Goal: Task Accomplishment & Management: Manage account settings

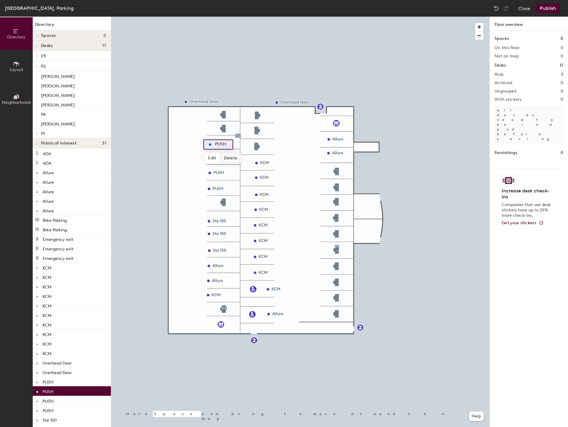
click at [229, 157] on span "Delete" at bounding box center [230, 158] width 21 height 10
click at [222, 17] on div at bounding box center [300, 17] width 378 height 0
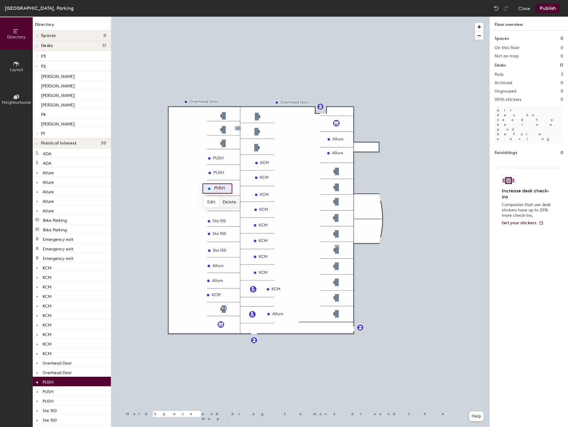
click at [220, 207] on span "Delete" at bounding box center [229, 202] width 21 height 10
click at [218, 17] on div at bounding box center [300, 17] width 378 height 0
click at [214, 187] on span "Edit" at bounding box center [211, 186] width 15 height 10
click at [192, 17] on div at bounding box center [300, 17] width 378 height 0
click at [208, 17] on div at bounding box center [300, 17] width 378 height 0
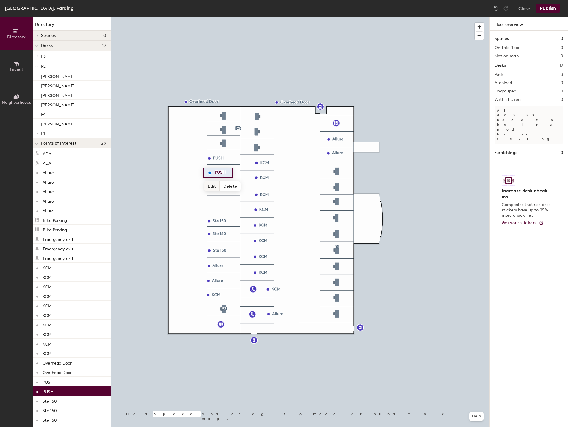
click at [213, 185] on span "Edit" at bounding box center [211, 186] width 15 height 10
drag, startPoint x: 229, startPoint y: 172, endPoint x: 227, endPoint y: 189, distance: 16.5
click at [226, 17] on div at bounding box center [300, 17] width 378 height 0
click at [208, 17] on div at bounding box center [300, 17] width 378 height 0
click at [210, 17] on div at bounding box center [300, 17] width 378 height 0
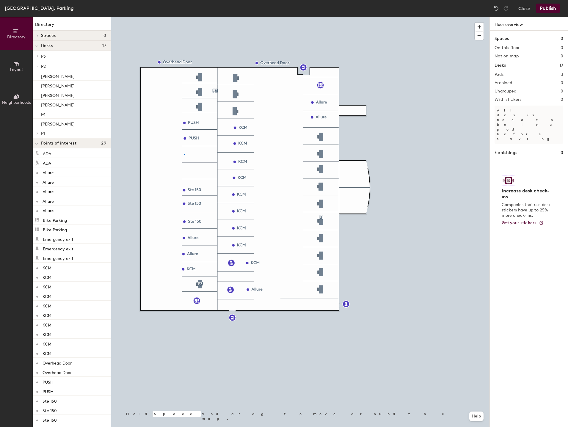
click at [184, 17] on div at bounding box center [300, 17] width 378 height 0
click at [189, 17] on div at bounding box center [300, 17] width 378 height 0
click at [185, 17] on div at bounding box center [300, 17] width 378 height 0
drag, startPoint x: 191, startPoint y: 157, endPoint x: 187, endPoint y: 152, distance: 6.2
click at [187, 152] on span "Edit" at bounding box center [187, 152] width 15 height 10
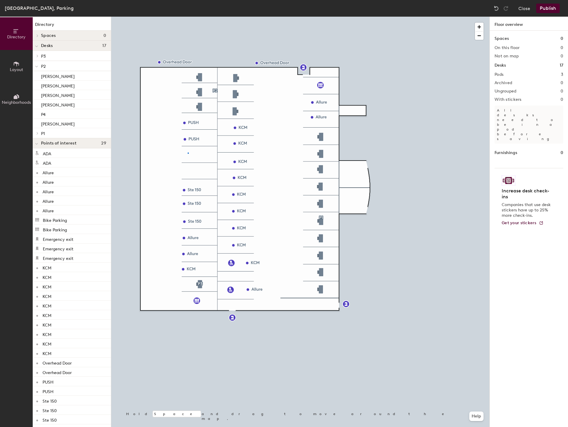
click at [188, 17] on div at bounding box center [300, 17] width 378 height 0
click at [188, 153] on div at bounding box center [188, 153] width 1 height 1
click at [193, 17] on div at bounding box center [300, 17] width 378 height 0
drag, startPoint x: 193, startPoint y: 154, endPoint x: 187, endPoint y: 153, distance: 5.4
click at [187, 153] on span "Edit" at bounding box center [187, 152] width 15 height 10
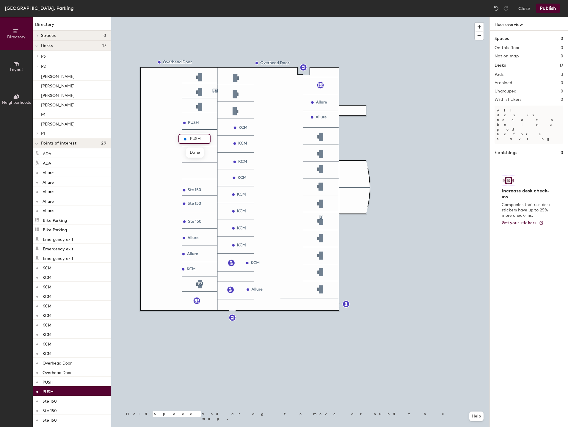
click at [203, 141] on input "PUSH" at bounding box center [198, 139] width 19 height 8
click at [204, 138] on input "PUSH" at bounding box center [198, 139] width 19 height 8
click at [203, 139] on input "PUSH" at bounding box center [198, 139] width 19 height 8
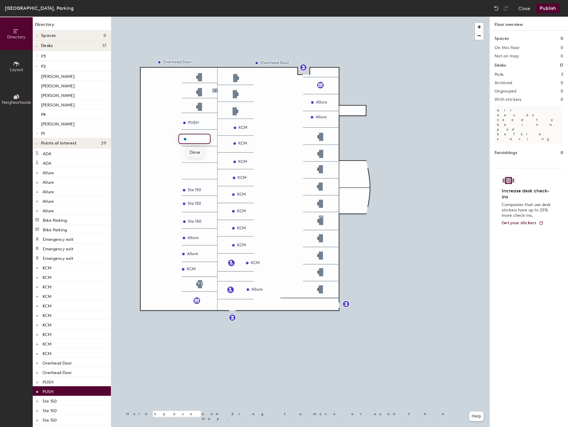
click at [195, 153] on span "Done" at bounding box center [195, 152] width 18 height 10
click at [184, 17] on div at bounding box center [300, 17] width 378 height 0
click at [193, 17] on div at bounding box center [300, 17] width 378 height 0
click at [193, 152] on div at bounding box center [193, 152] width 1 height 1
drag, startPoint x: 193, startPoint y: 152, endPoint x: 497, endPoint y: 8, distance: 336.4
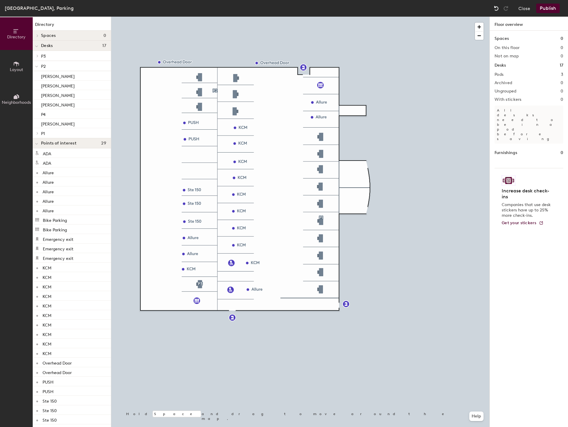
click at [497, 8] on img at bounding box center [496, 8] width 6 height 6
click at [320, 17] on div at bounding box center [300, 17] width 378 height 0
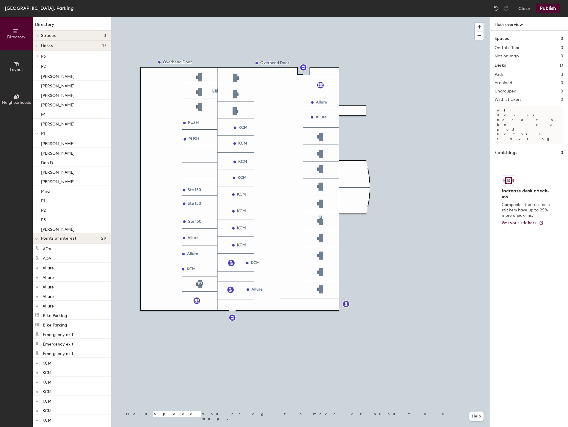
click at [18, 66] on icon at bounding box center [16, 64] width 7 height 7
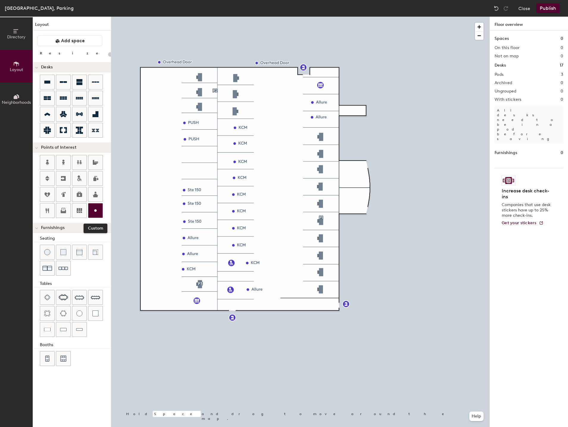
click at [95, 209] on icon at bounding box center [95, 210] width 7 height 7
type input "20"
type input "PUSH"
click at [196, 166] on span "Done" at bounding box center [195, 168] width 18 height 10
click at [97, 210] on icon at bounding box center [95, 210] width 7 height 7
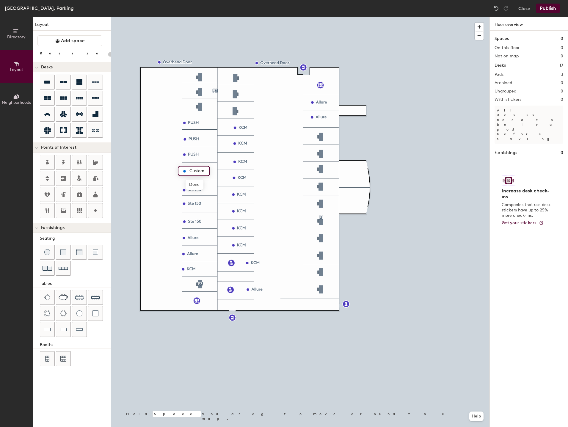
type input "20"
type input "PUSH"
click at [96, 211] on circle at bounding box center [95, 210] width 2 height 2
type input "20"
type input "PW Guest"
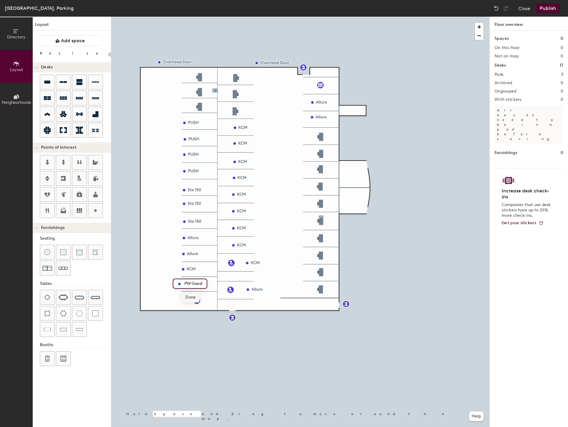
click at [190, 296] on span "Done" at bounding box center [191, 297] width 18 height 10
click at [175, 17] on div at bounding box center [300, 17] width 378 height 0
click at [96, 207] on icon at bounding box center [95, 210] width 7 height 7
click at [97, 209] on icon at bounding box center [95, 210] width 7 height 7
type input "20"
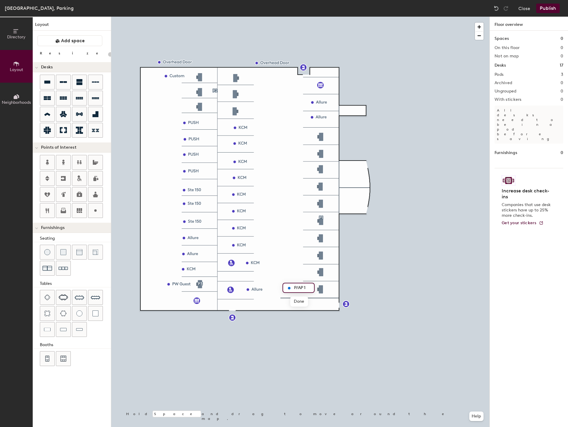
type input "P/AP 1"
click at [97, 211] on icon at bounding box center [95, 210] width 7 height 7
type input "20"
type input "P/AP 2"
click at [92, 210] on div at bounding box center [95, 210] width 14 height 14
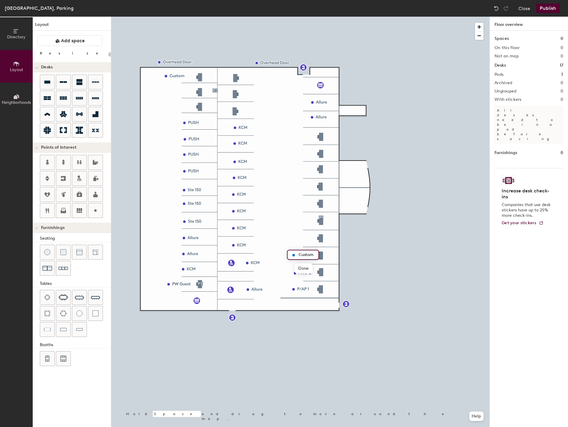
type input "20"
type input "P/AP 3"
click at [295, 17] on div at bounding box center [300, 17] width 378 height 0
click at [295, 270] on span "Edit" at bounding box center [298, 269] width 15 height 10
click at [95, 207] on icon at bounding box center [95, 210] width 7 height 7
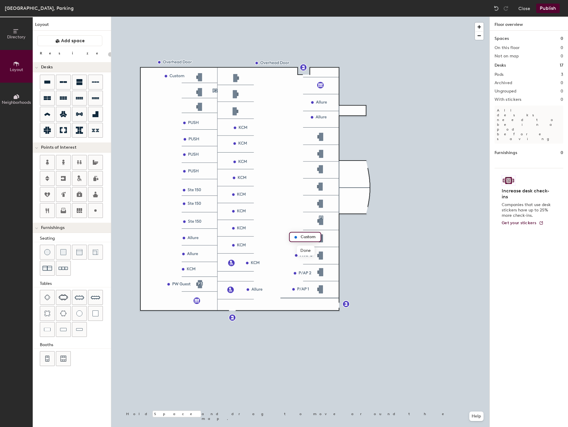
type input "20"
type input "P/AP 4"
click at [298, 17] on div at bounding box center [300, 17] width 378 height 0
click at [98, 213] on icon at bounding box center [95, 210] width 7 height 7
type input "20"
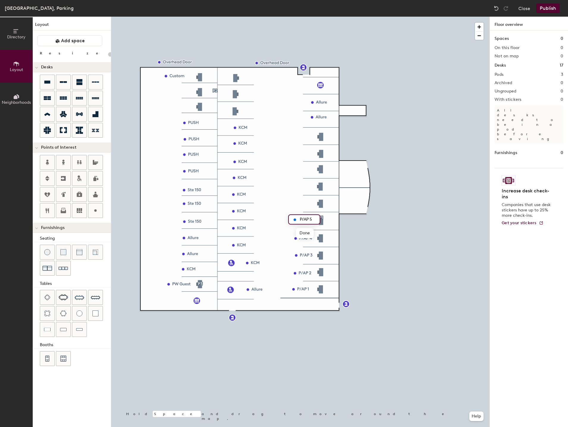
type input "P/AP 5"
click at [295, 17] on div at bounding box center [300, 17] width 378 height 0
click at [98, 213] on icon at bounding box center [95, 210] width 7 height 7
type input "20"
type input "P/AP 6"
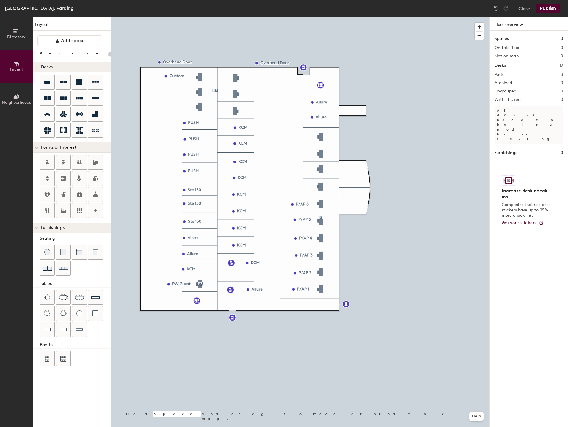
type input "20"
click at [94, 211] on icon at bounding box center [95, 210] width 7 height 7
type input "20"
type input "P/AP 7"
click at [301, 17] on div at bounding box center [300, 17] width 378 height 0
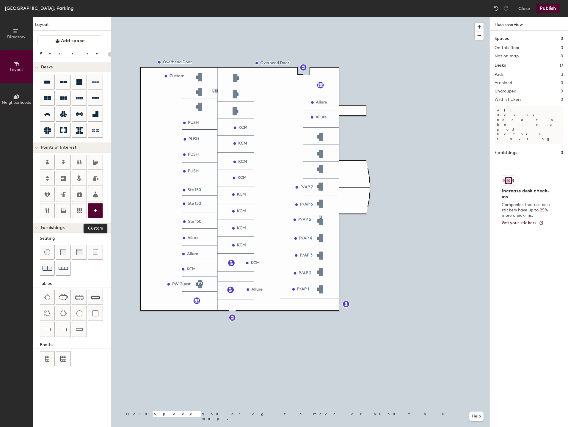
click at [95, 205] on div at bounding box center [95, 210] width 14 height 14
type input "20"
click at [301, 180] on span "Edit" at bounding box center [298, 182] width 15 height 10
type input "P/AP 8"
click at [92, 208] on div at bounding box center [95, 210] width 14 height 14
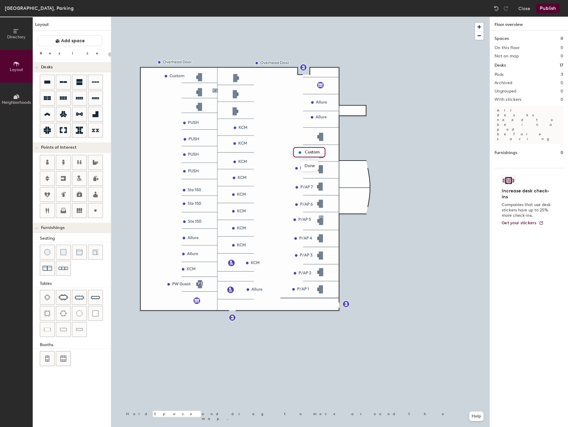
type input "20"
type input "P/AP 9"
click at [96, 209] on icon at bounding box center [95, 210] width 7 height 7
type input "20"
type input "P/AP 10"
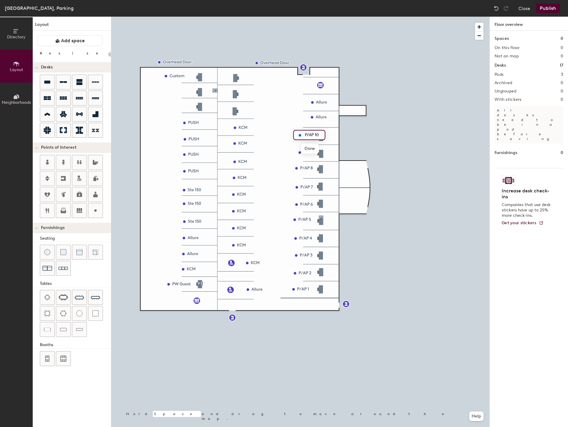
click at [296, 136] on div "P/AP 10" at bounding box center [309, 135] width 32 height 10
click at [305, 17] on div at bounding box center [300, 17] width 378 height 0
click at [292, 17] on div at bounding box center [300, 17] width 378 height 0
click at [96, 210] on circle at bounding box center [95, 210] width 2 height 2
type input "20"
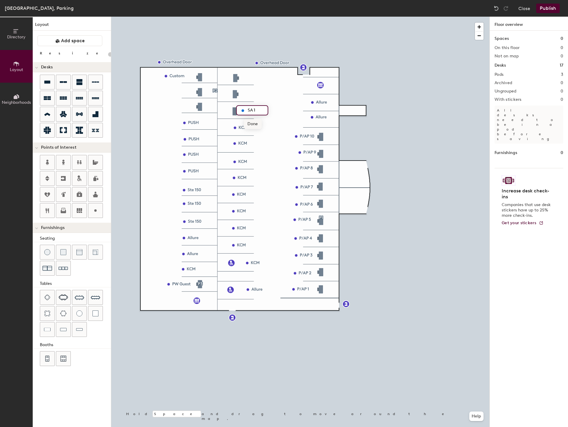
type input "SA 11"
click at [97, 209] on icon at bounding box center [95, 210] width 7 height 7
type input "20"
type input "SA 12"
click at [99, 207] on div at bounding box center [95, 210] width 14 height 14
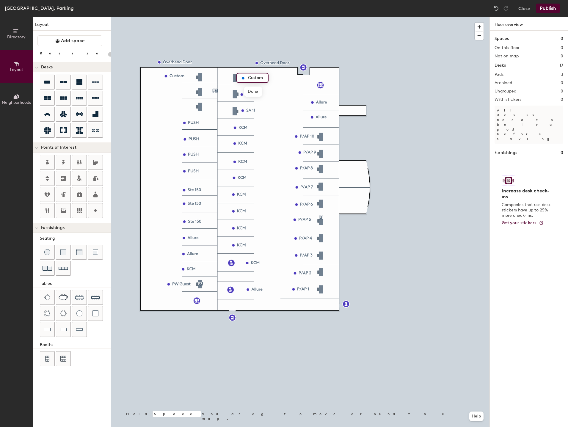
type input "20"
type input "SA/13"
type input "20"
click at [170, 90] on span "Edit" at bounding box center [168, 89] width 15 height 10
click at [186, 75] on input "SA 14" at bounding box center [178, 76] width 19 height 8
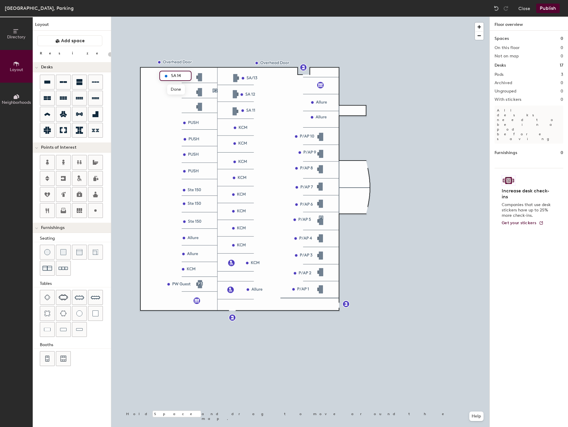
drag, startPoint x: 184, startPoint y: 76, endPoint x: 191, endPoint y: 74, distance: 7.1
click at [191, 74] on div "SA 14" at bounding box center [175, 76] width 32 height 10
click at [185, 78] on input "SA 14" at bounding box center [178, 76] width 19 height 8
type input "SA 14"
click at [145, 17] on div at bounding box center [300, 17] width 378 height 0
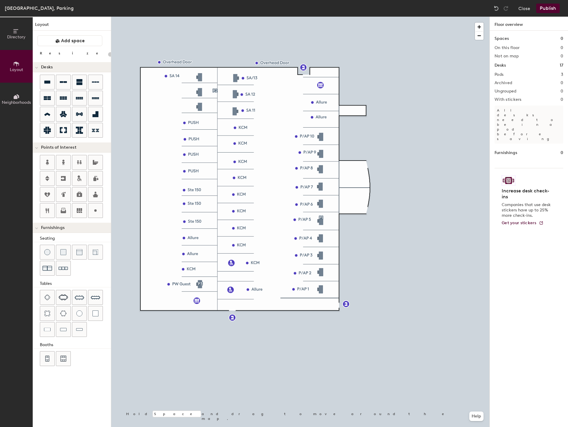
click at [170, 17] on div at bounding box center [300, 17] width 378 height 0
click at [170, 89] on span "Edit" at bounding box center [168, 89] width 15 height 10
click at [100, 213] on div at bounding box center [95, 210] width 14 height 14
type input "20"
type input "P/AP 15"
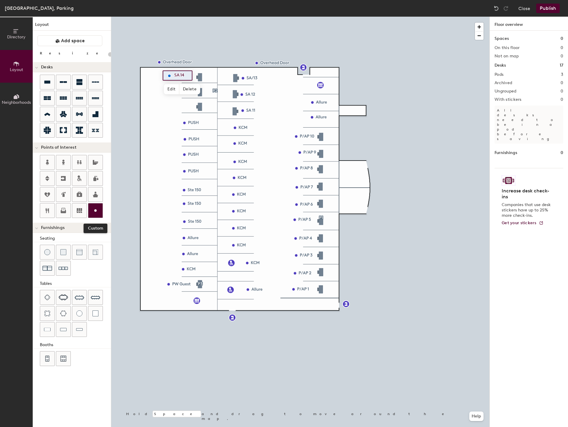
click at [97, 211] on icon at bounding box center [95, 210] width 7 height 7
type input "20"
type input "SA 16"
type input "20"
